Goal: Information Seeking & Learning: Compare options

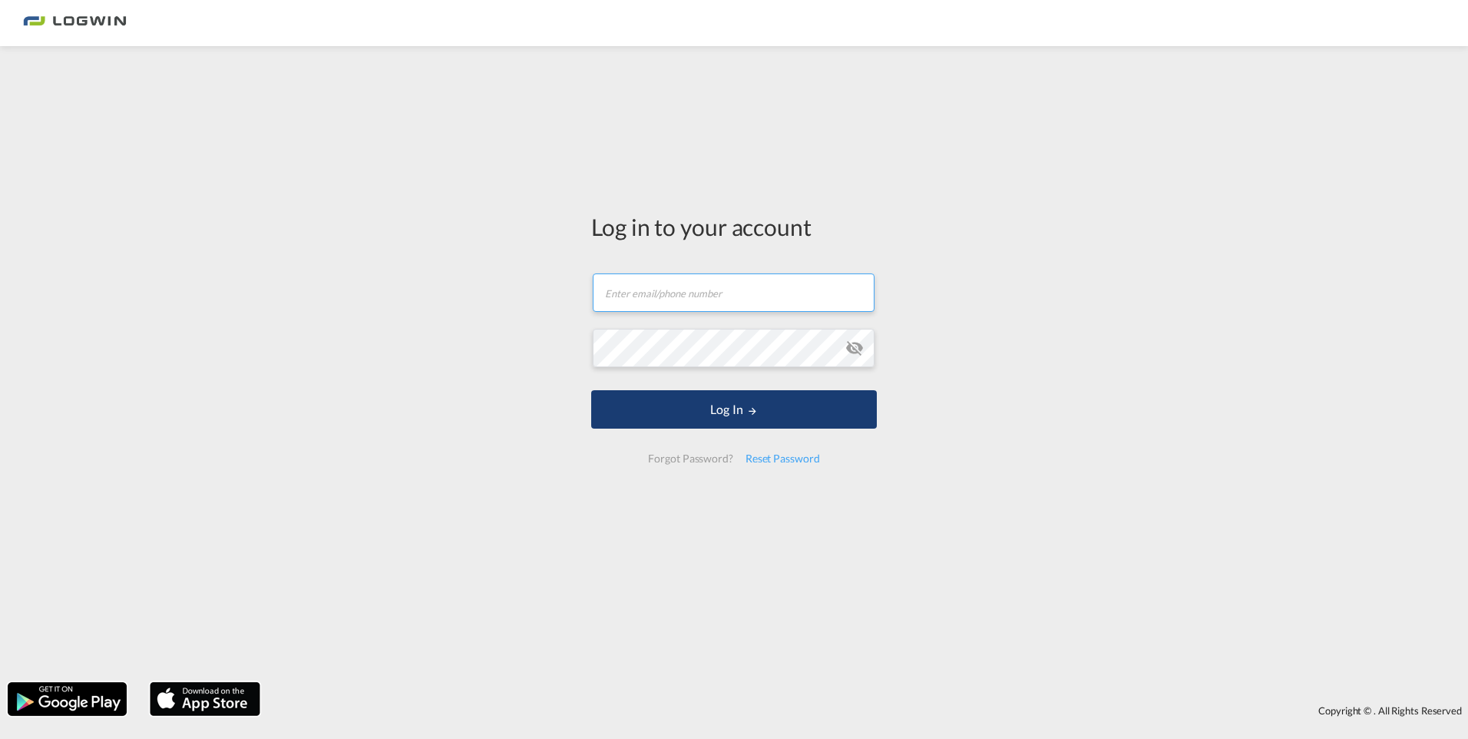
type input "[PERSON_NAME][EMAIL_ADDRESS][PERSON_NAME][DOMAIN_NAME]"
click at [719, 421] on button "Log In" at bounding box center [734, 409] width 286 height 38
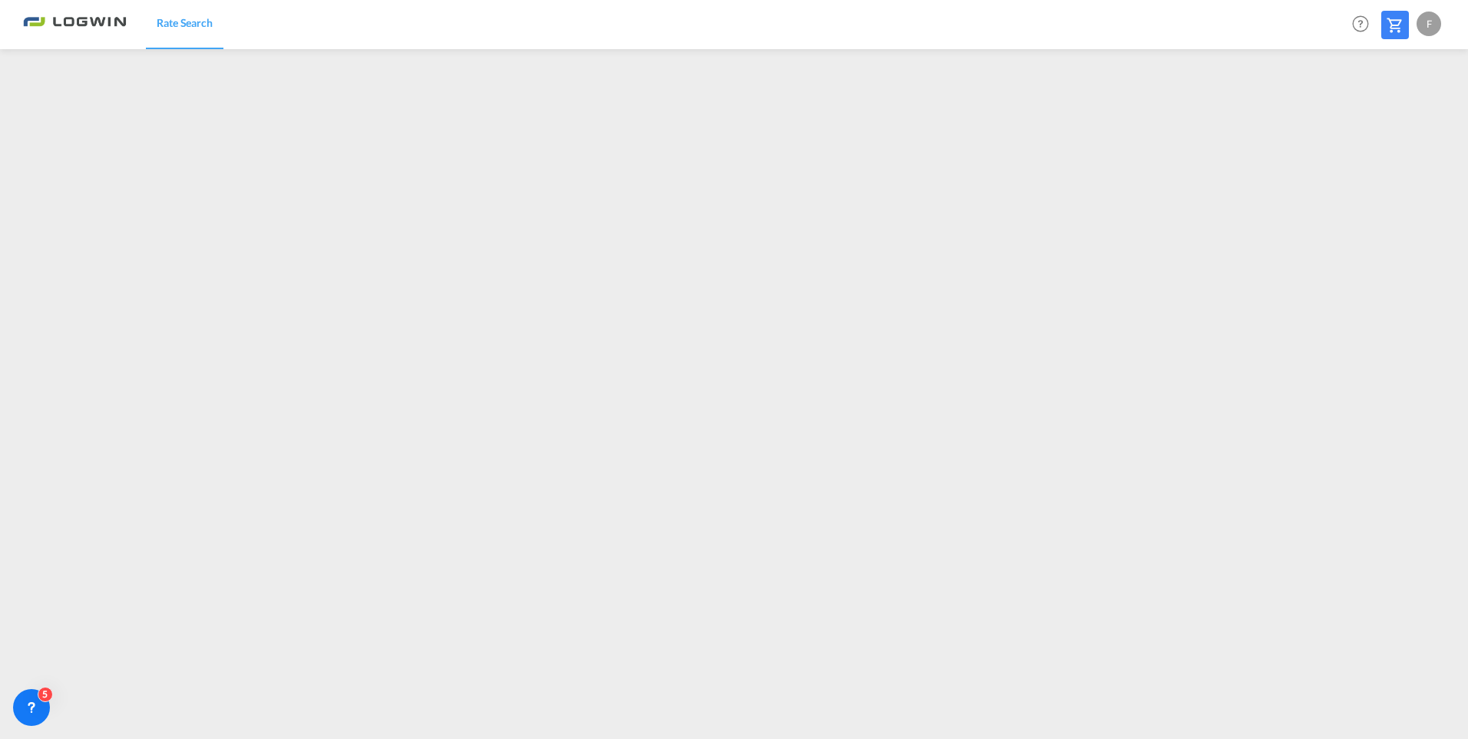
click at [1428, 22] on div "F" at bounding box center [1429, 24] width 25 height 25
click at [1387, 120] on button "Logout" at bounding box center [1412, 117] width 100 height 31
